Goal: Task Accomplishment & Management: Manage account settings

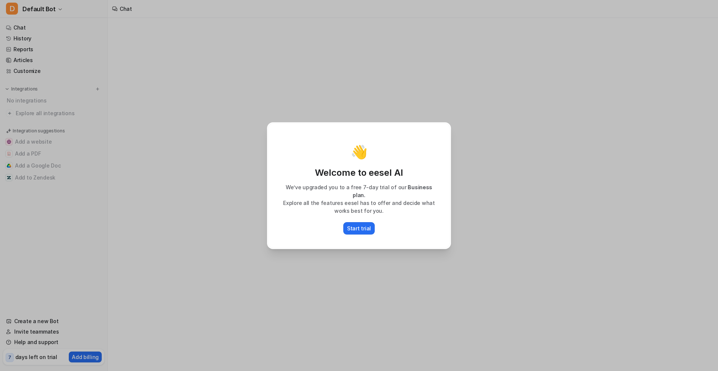
click at [344, 264] on div "👋 Welcome to eesel AI We’ve upgraded you to a free 7-day trial of our Business …" at bounding box center [359, 185] width 196 height 371
click at [358, 224] on p "Start trial" at bounding box center [359, 228] width 24 height 8
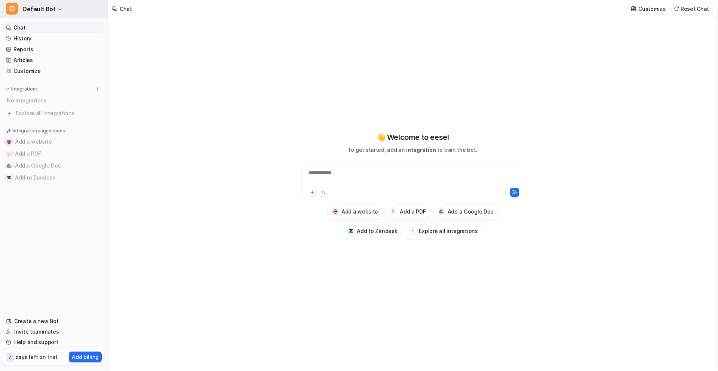
click at [51, 12] on span "Default Bot" at bounding box center [38, 9] width 33 height 10
click at [179, 68] on div "**********" at bounding box center [359, 185] width 718 height 371
click at [51, 9] on span "Default Bot" at bounding box center [38, 9] width 33 height 10
click at [65, 41] on link "Create a new bot" at bounding box center [59, 41] width 103 height 12
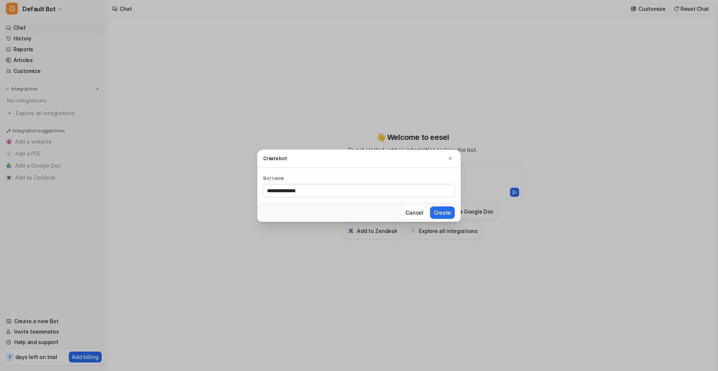
type input "**********"
click at [430, 206] on button "Create" at bounding box center [442, 212] width 25 height 12
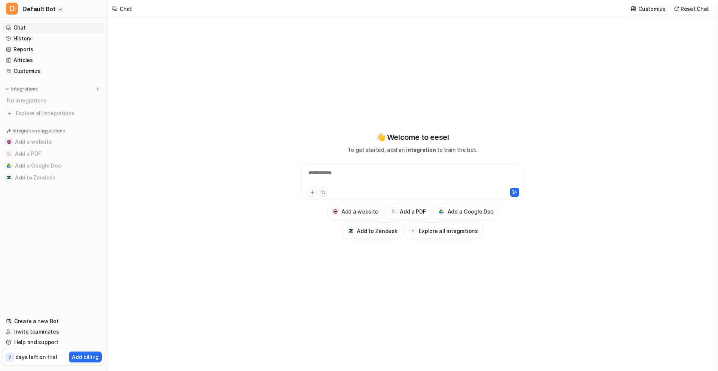
click at [187, 169] on div "**********" at bounding box center [413, 194] width 610 height 353
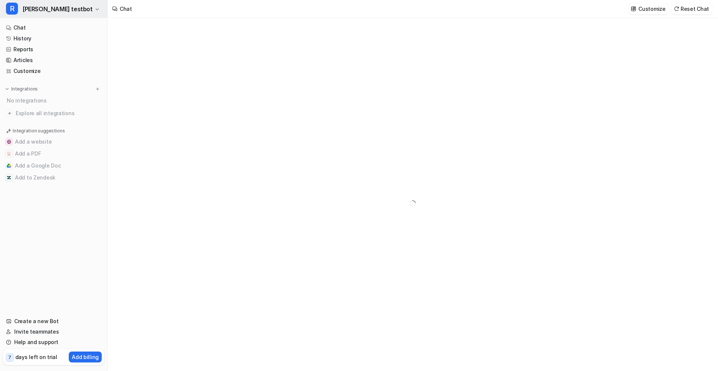
click at [42, 9] on span "[PERSON_NAME] testbot" at bounding box center [57, 9] width 70 height 10
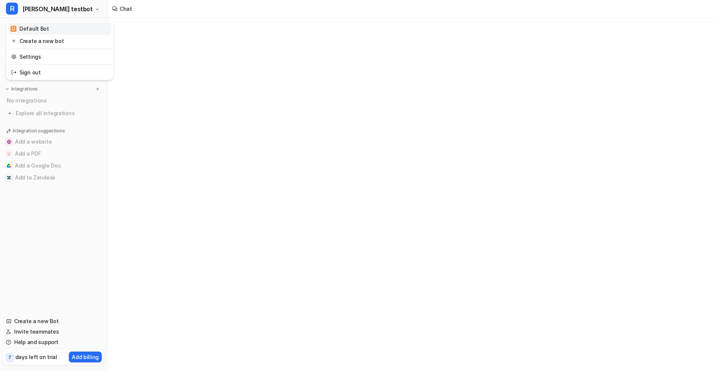
click at [48, 30] on link "D Default Bot" at bounding box center [59, 28] width 103 height 12
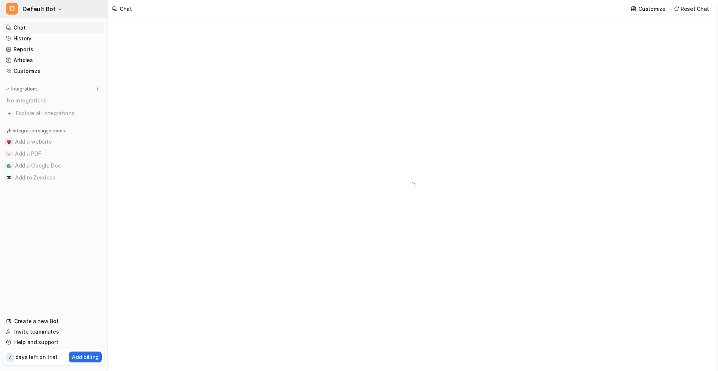
click at [48, 12] on span "Default Bot" at bounding box center [38, 9] width 33 height 10
type textarea "**********"
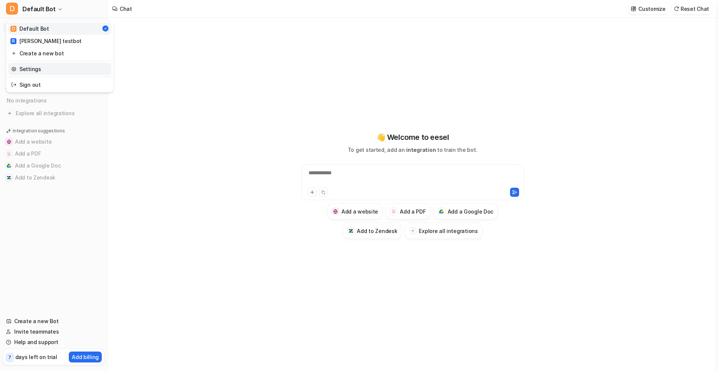
click at [62, 68] on link "Settings" at bounding box center [59, 69] width 103 height 12
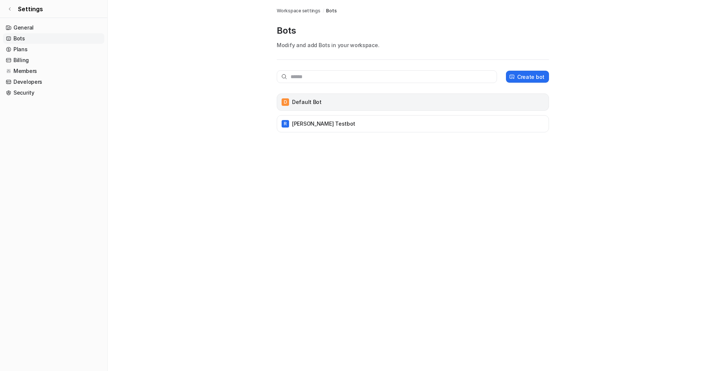
click at [520, 103] on div "D Default Bot" at bounding box center [413, 102] width 266 height 10
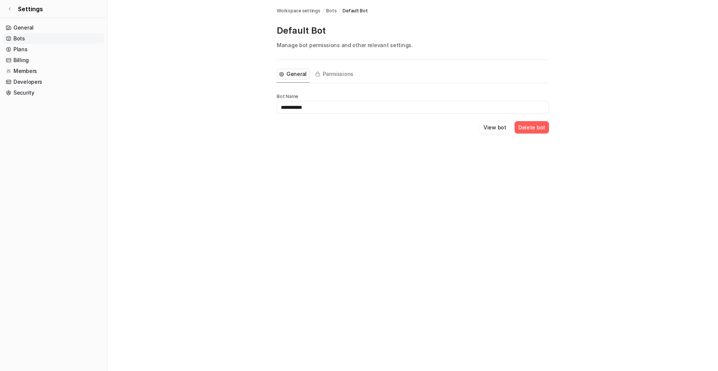
click at [535, 132] on button "Delete bot" at bounding box center [532, 127] width 34 height 12
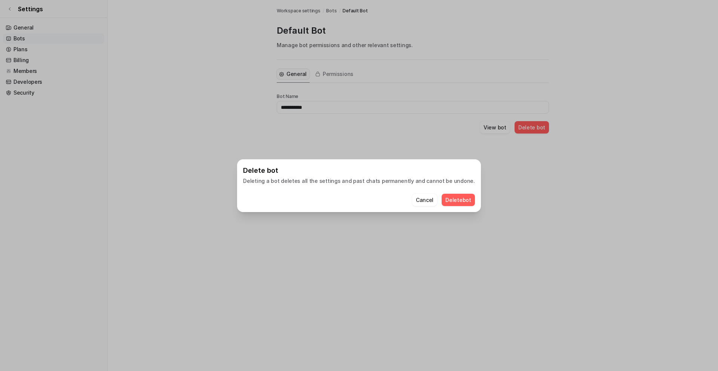
click at [459, 198] on button "Delete bot" at bounding box center [458, 200] width 33 height 12
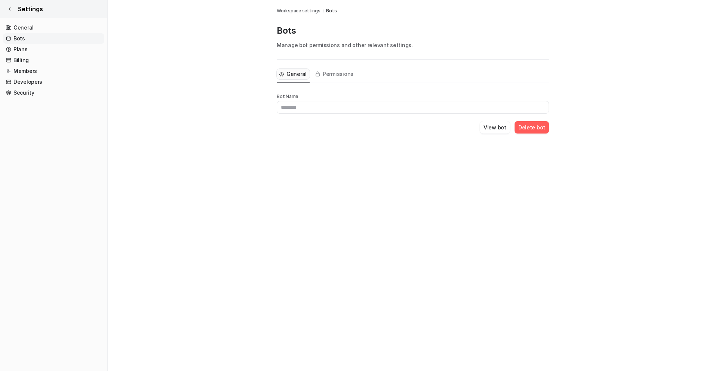
click at [12, 7] on icon at bounding box center [9, 9] width 4 height 4
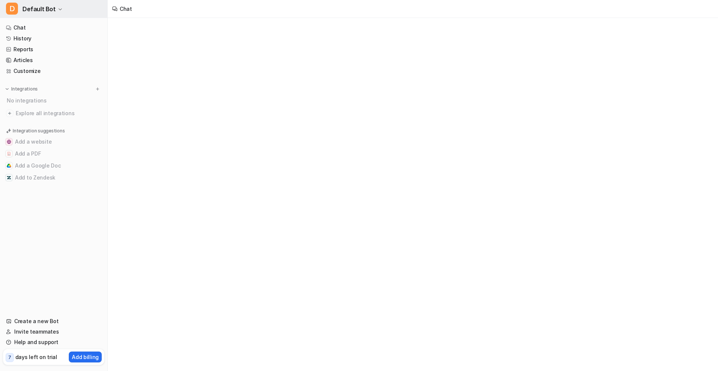
click at [41, 11] on span "Default Bot" at bounding box center [38, 9] width 33 height 10
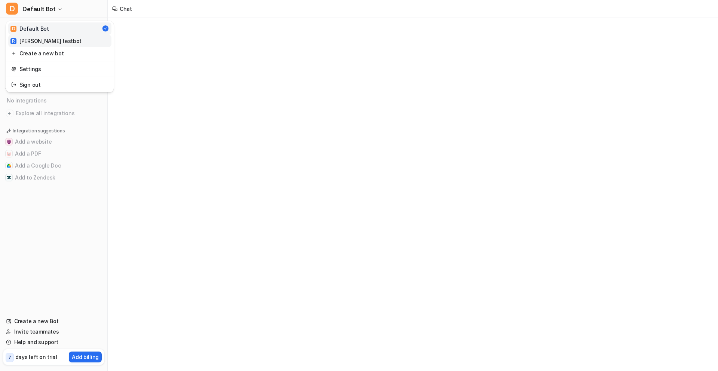
click at [61, 42] on link "[PERSON_NAME] testbot" at bounding box center [59, 41] width 103 height 12
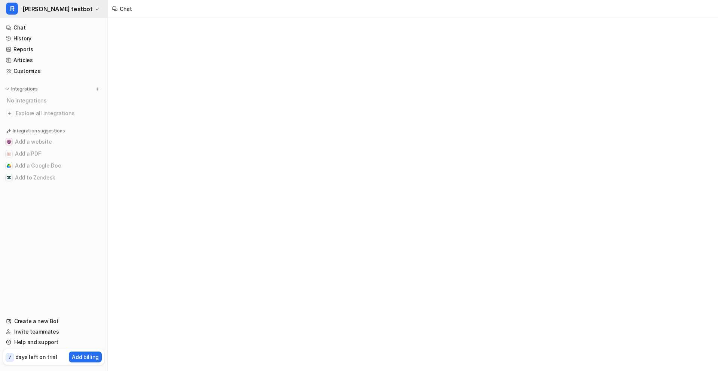
click at [53, 11] on span "[PERSON_NAME] testbot" at bounding box center [57, 9] width 70 height 10
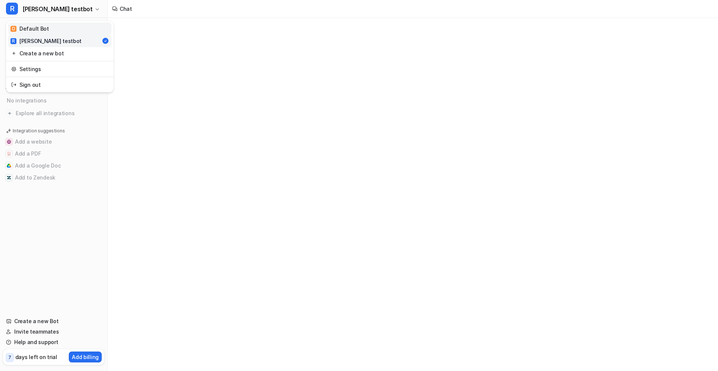
click at [56, 29] on link "D Default Bot" at bounding box center [59, 28] width 103 height 12
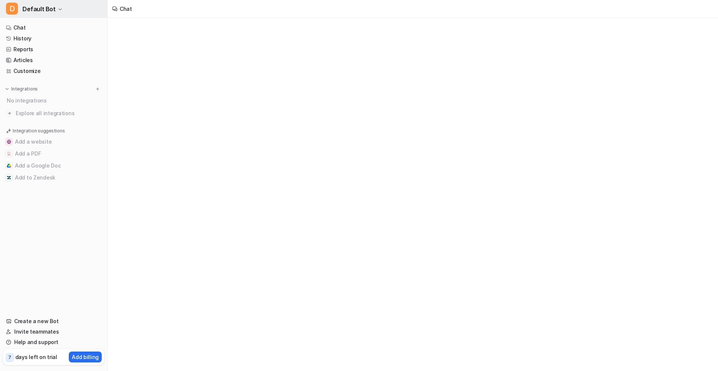
click at [56, 15] on button "D Default Bot" at bounding box center [53, 9] width 107 height 18
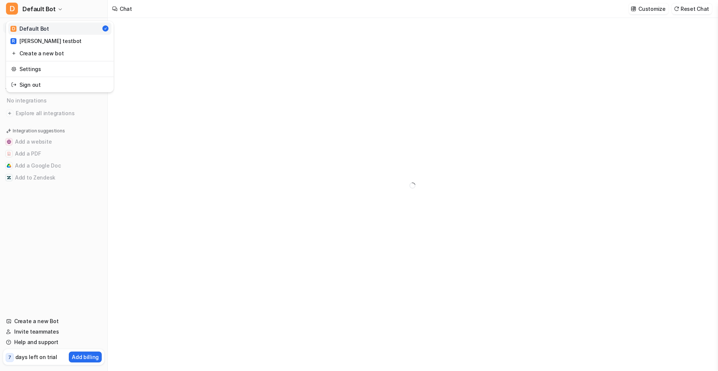
click at [235, 42] on div "**********" at bounding box center [359, 185] width 718 height 371
click at [52, 10] on span "Default Bot" at bounding box center [38, 9] width 33 height 10
click at [52, 42] on div "D Default Bot R [PERSON_NAME] testbot Create a new bot" at bounding box center [60, 40] width 108 height 37
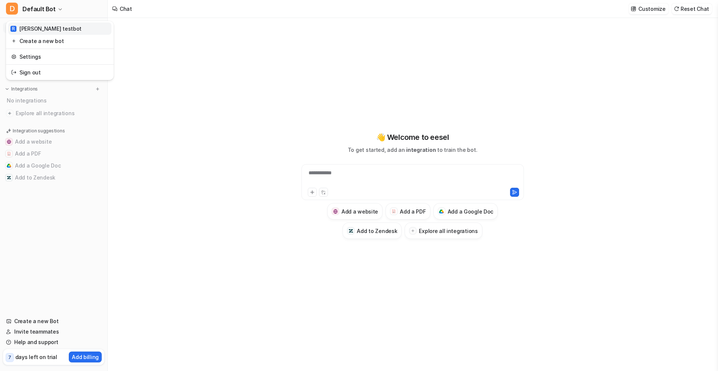
click at [54, 27] on link "[PERSON_NAME] testbot" at bounding box center [59, 28] width 103 height 12
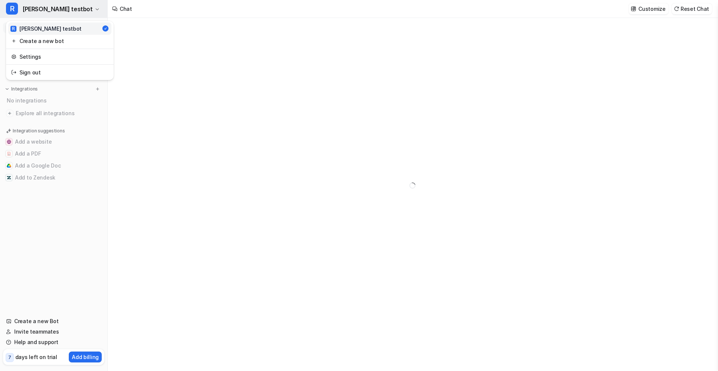
click at [51, 16] on button "[PERSON_NAME] testbot" at bounding box center [53, 9] width 107 height 18
click at [58, 55] on link "Settings" at bounding box center [59, 57] width 103 height 12
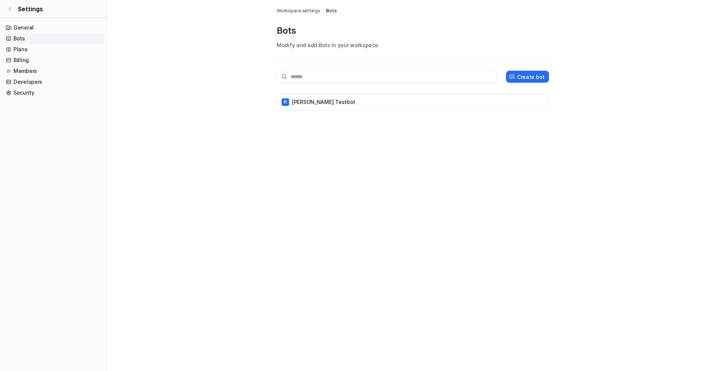
click at [300, 224] on div "Bots Workspace settings / Bots Bots Modify and add Bots in your workspace. Crea…" at bounding box center [359, 185] width 718 height 371
